Goal: Obtain resource: Download file/media

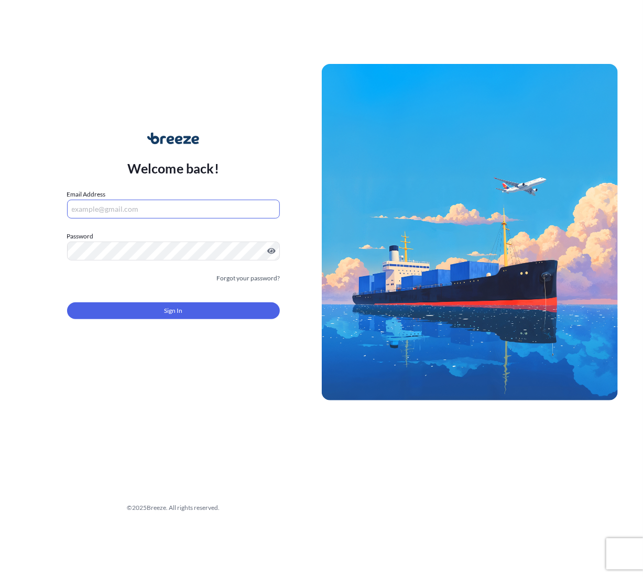
click at [173, 212] on input "Email Address" at bounding box center [173, 209] width 213 height 19
type input "[PERSON_NAME][EMAIL_ADDRESS][DOMAIN_NAME]"
click at [99, 502] on div "Welcome back! Email Address [PERSON_NAME][EMAIL_ADDRESS][DOMAIN_NAME] Password …" at bounding box center [321, 288] width 643 height 577
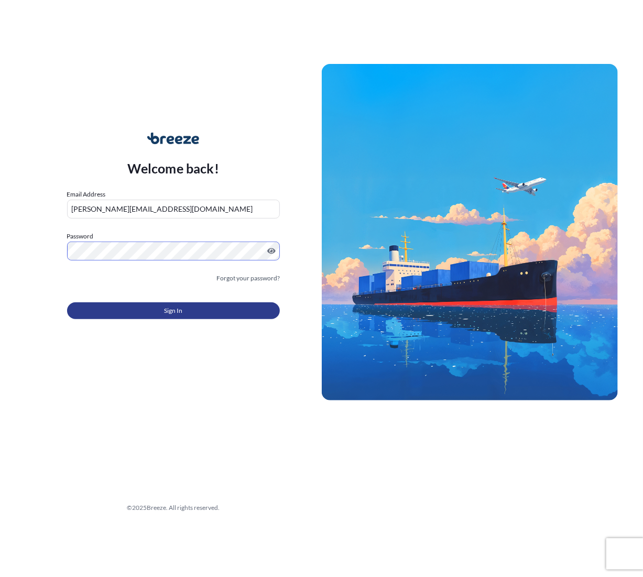
click at [164, 312] on span "Sign In" at bounding box center [173, 310] width 18 height 10
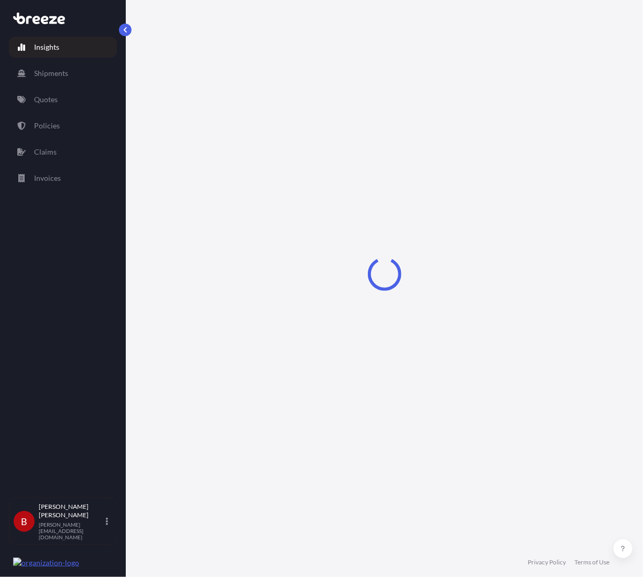
select select "2025"
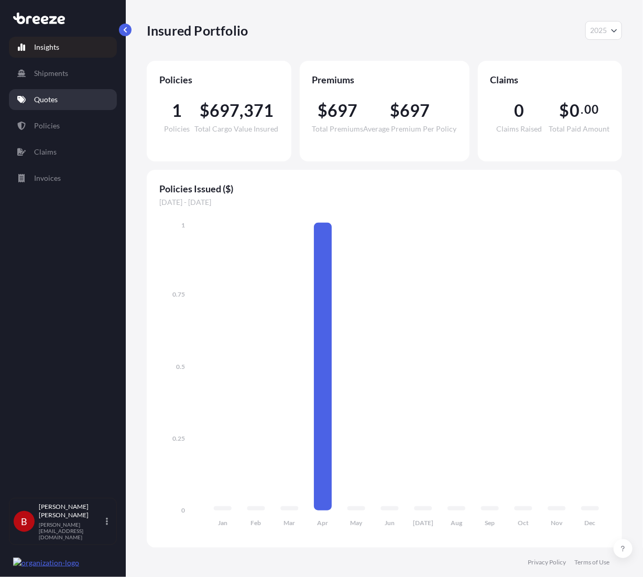
click at [61, 101] on link "Quotes" at bounding box center [63, 99] width 108 height 21
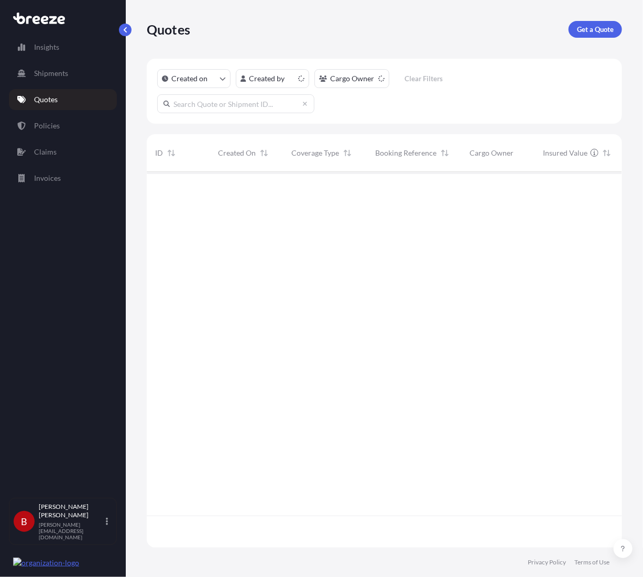
scroll to position [374, 467]
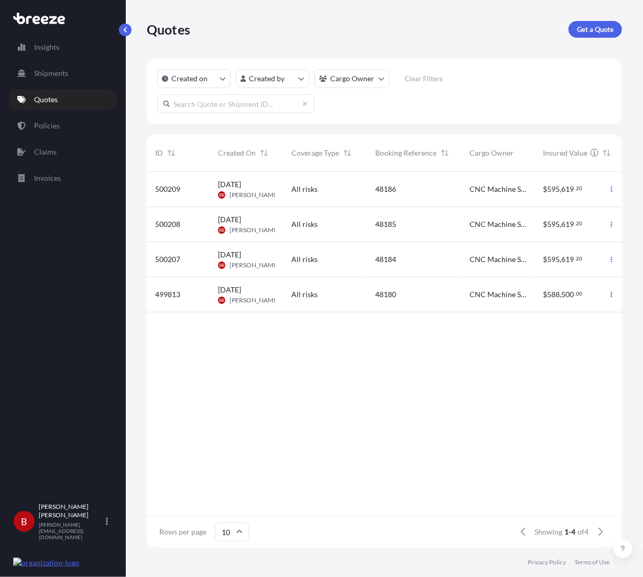
click at [189, 229] on div "500208" at bounding box center [178, 224] width 46 height 10
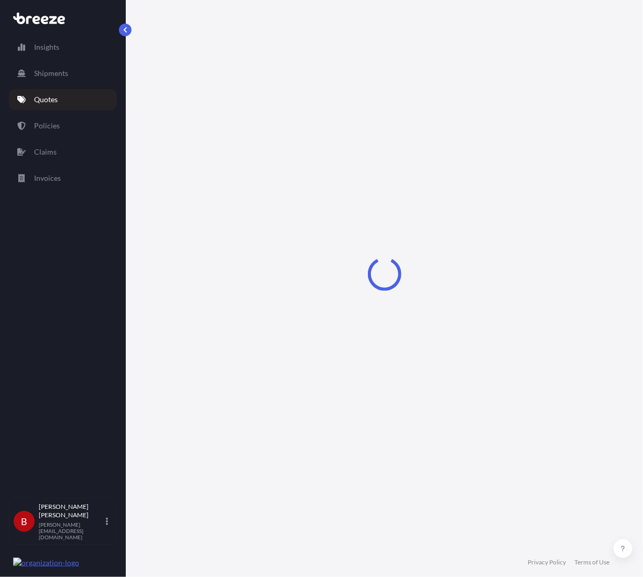
select select "Road"
select select "2"
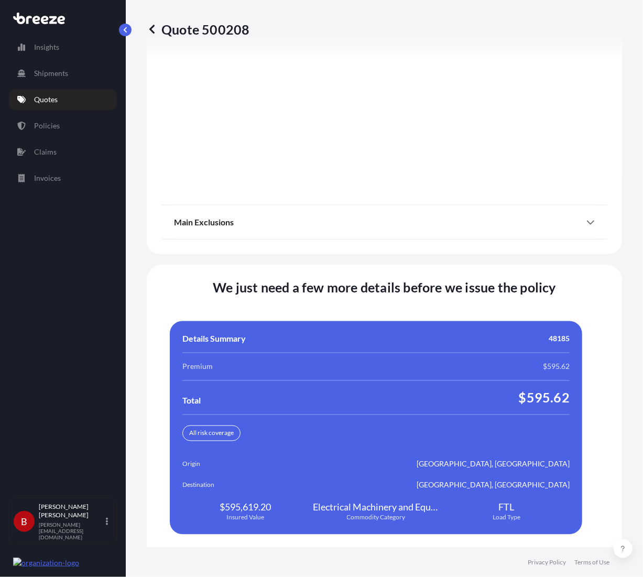
scroll to position [2181, 0]
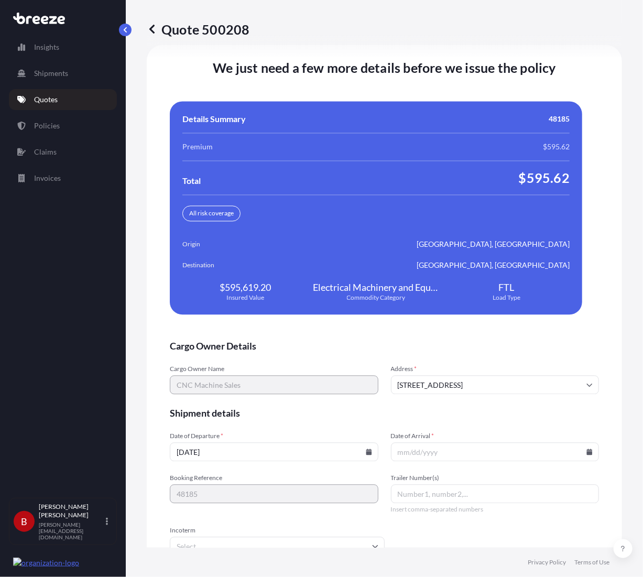
click at [366, 449] on icon at bounding box center [369, 452] width 6 height 6
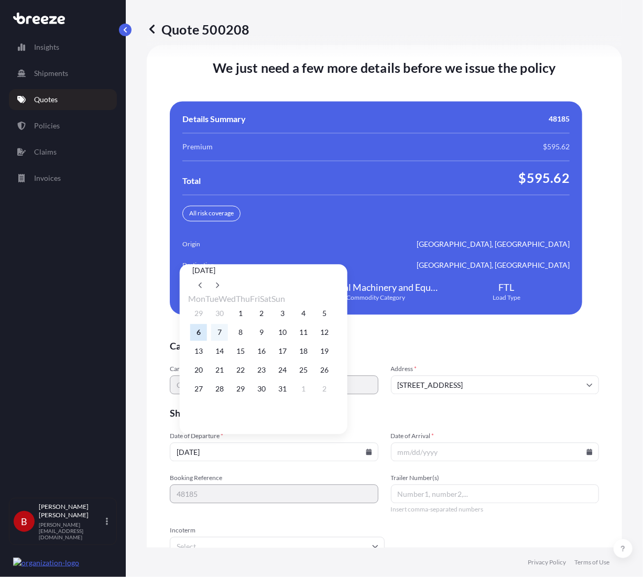
click at [221, 329] on button "7" at bounding box center [219, 332] width 17 height 17
type input "[DATE]"
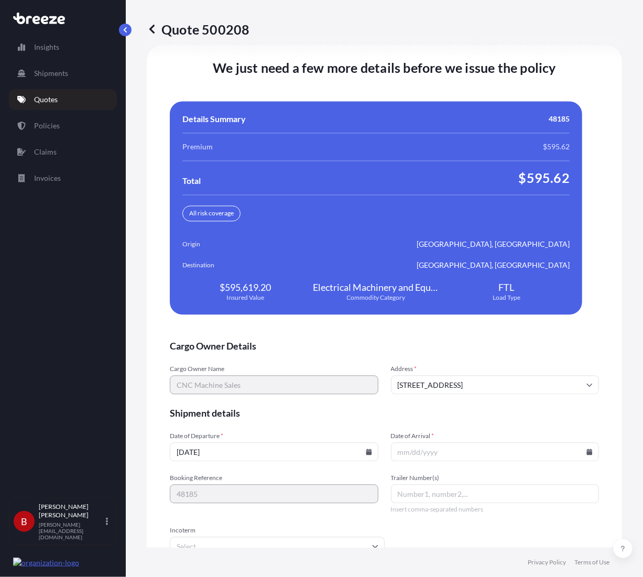
click at [587, 450] on icon at bounding box center [590, 452] width 6 height 6
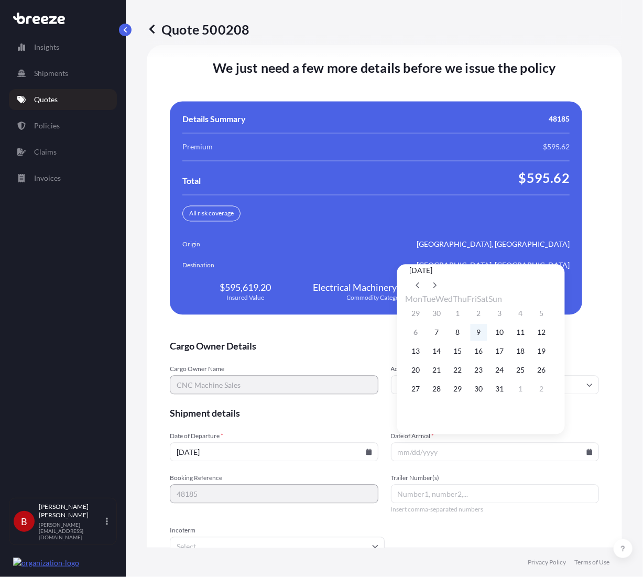
click at [487, 337] on button "9" at bounding box center [478, 332] width 17 height 17
type input "[DATE]"
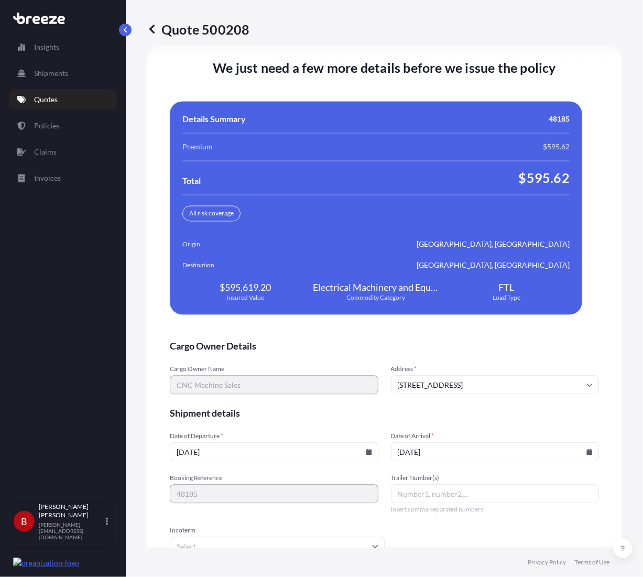
scroll to position [2229, 0]
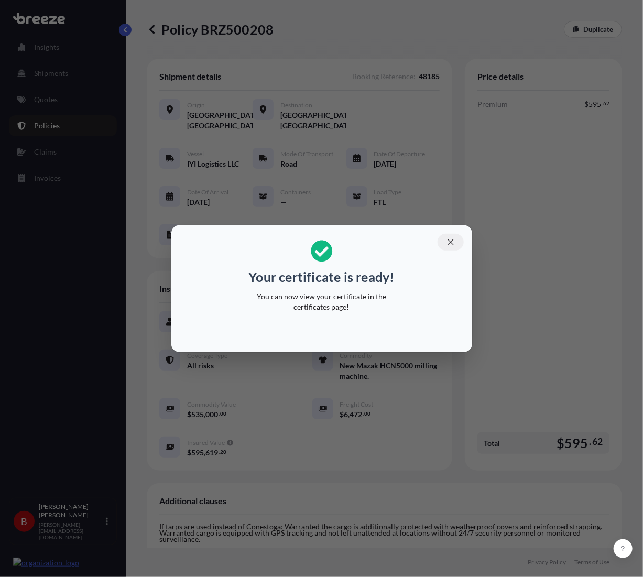
click at [454, 237] on icon "button" at bounding box center [450, 241] width 9 height 9
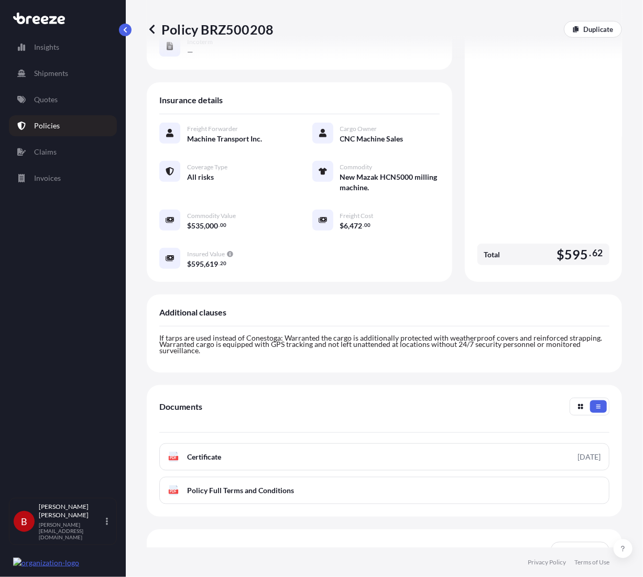
scroll to position [266, 0]
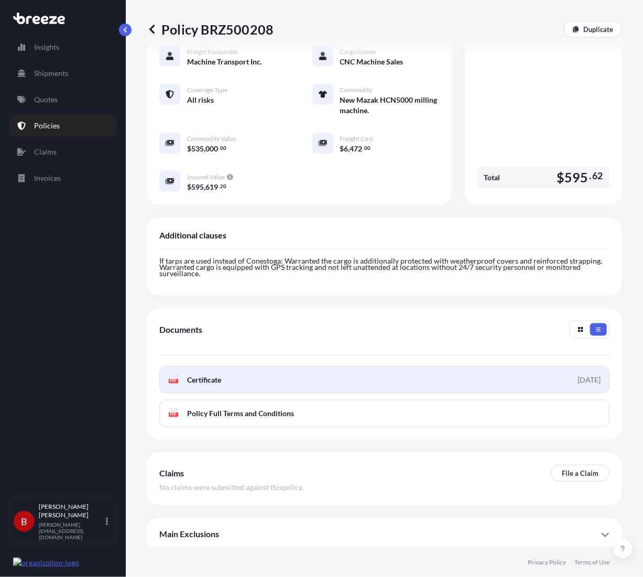
click at [270, 381] on link "PDF Certificate [DATE]" at bounding box center [384, 379] width 450 height 27
